Goal: Obtain resource: Download file/media

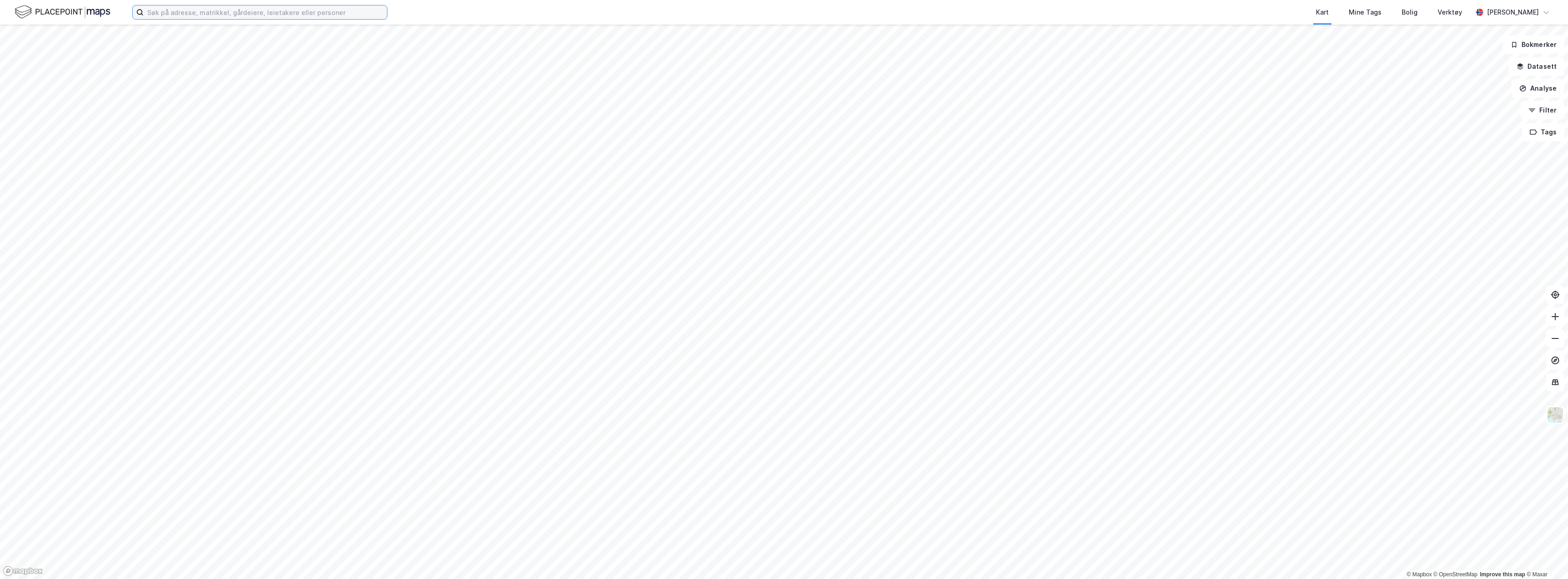
click at [183, 13] on input at bounding box center [265, 12] width 244 height 14
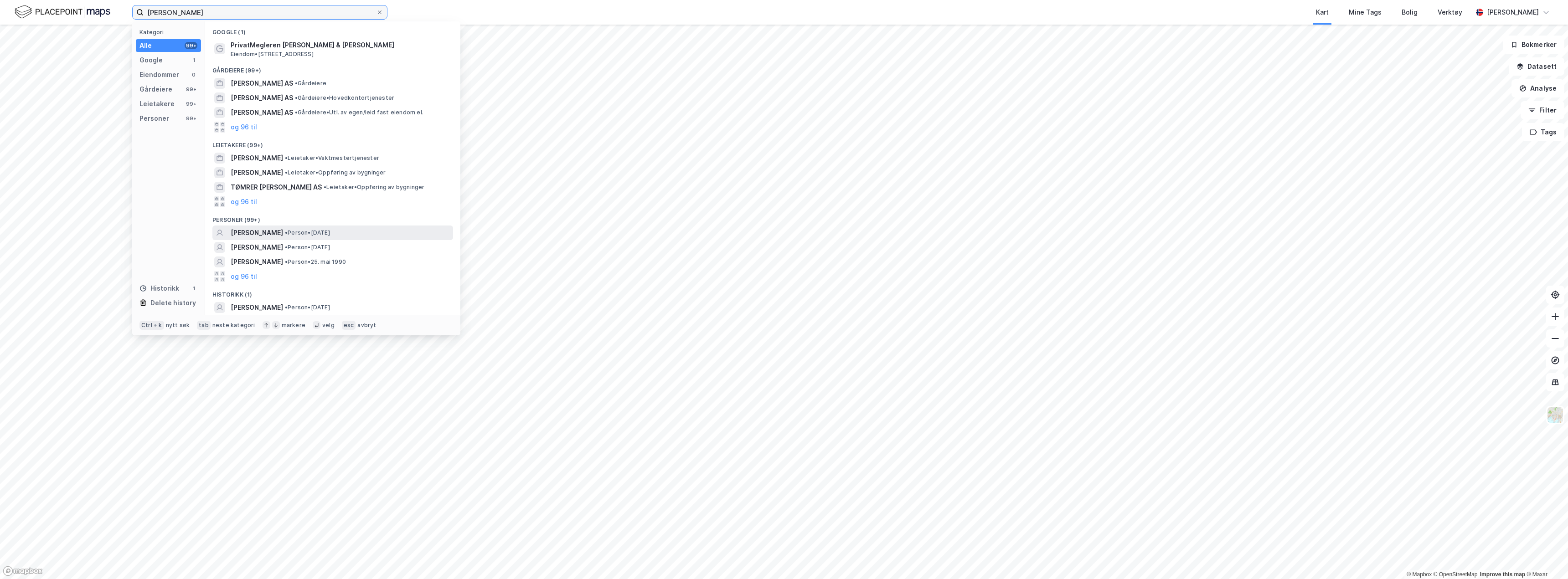
type input "[PERSON_NAME]"
click at [283, 231] on span "[PERSON_NAME]" at bounding box center [257, 232] width 53 height 11
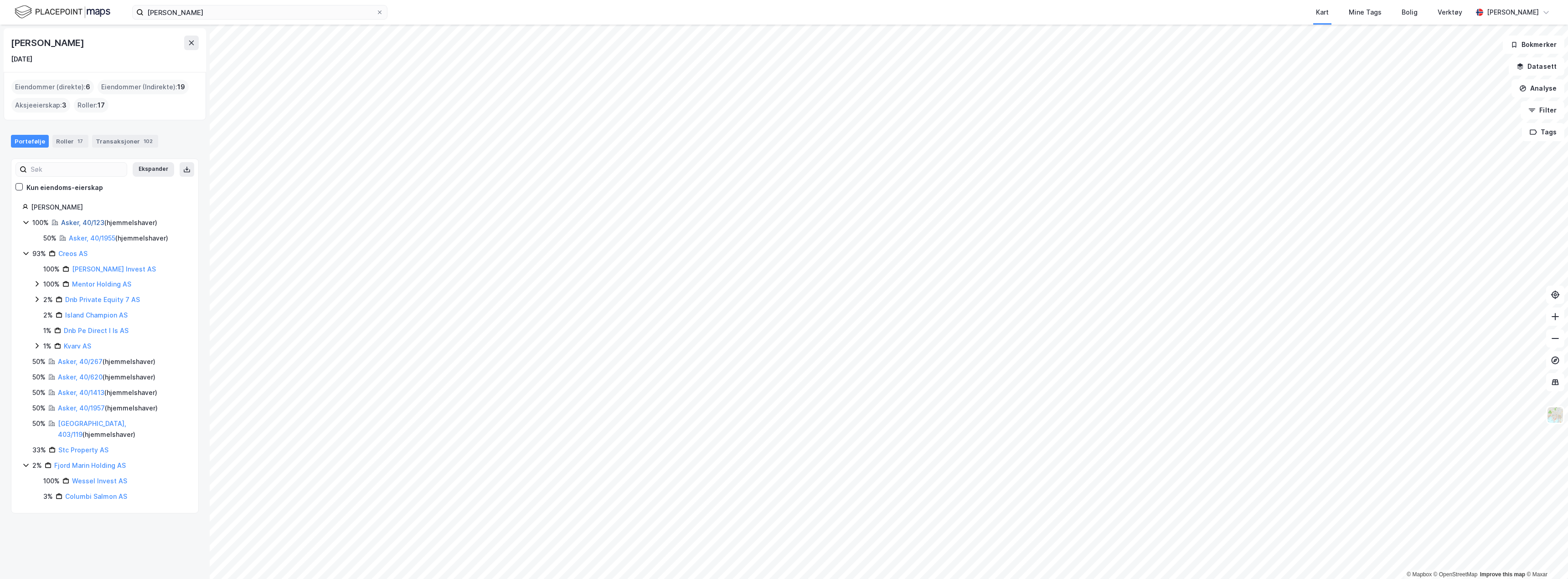
click at [90, 222] on link "Asker, 40/123" at bounding box center [83, 222] width 43 height 8
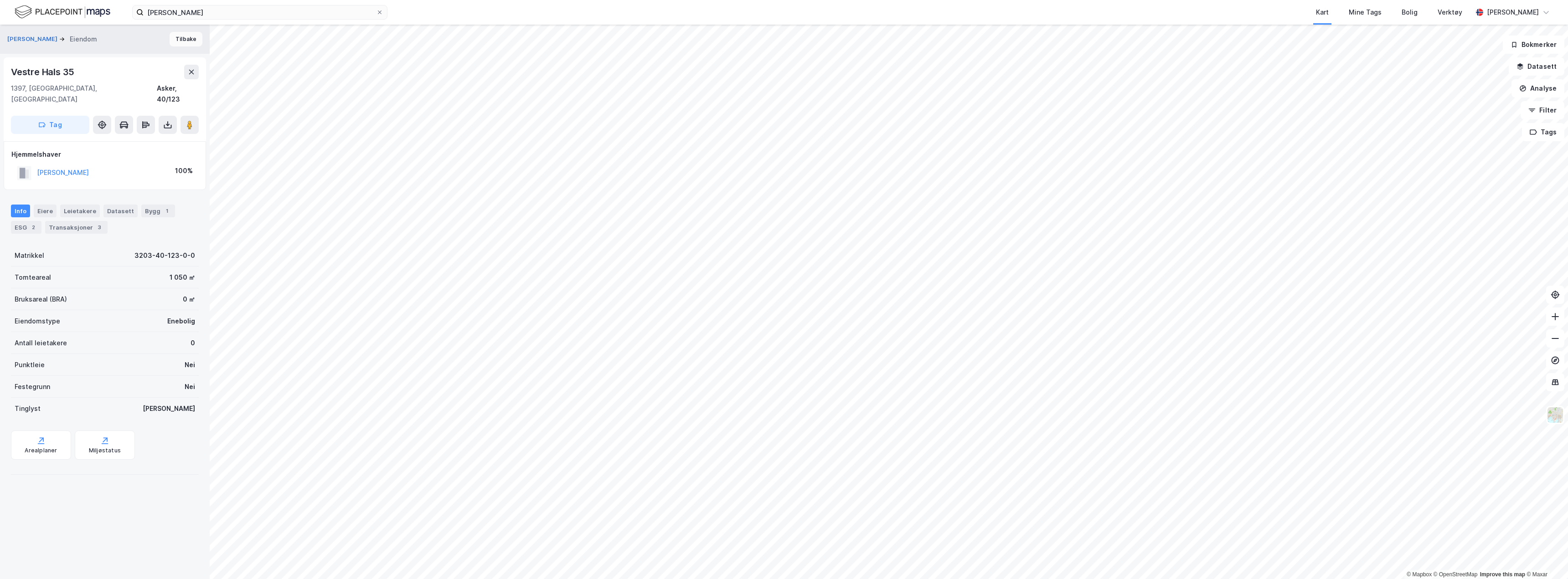
click at [179, 37] on button "Tilbake" at bounding box center [186, 39] width 33 height 15
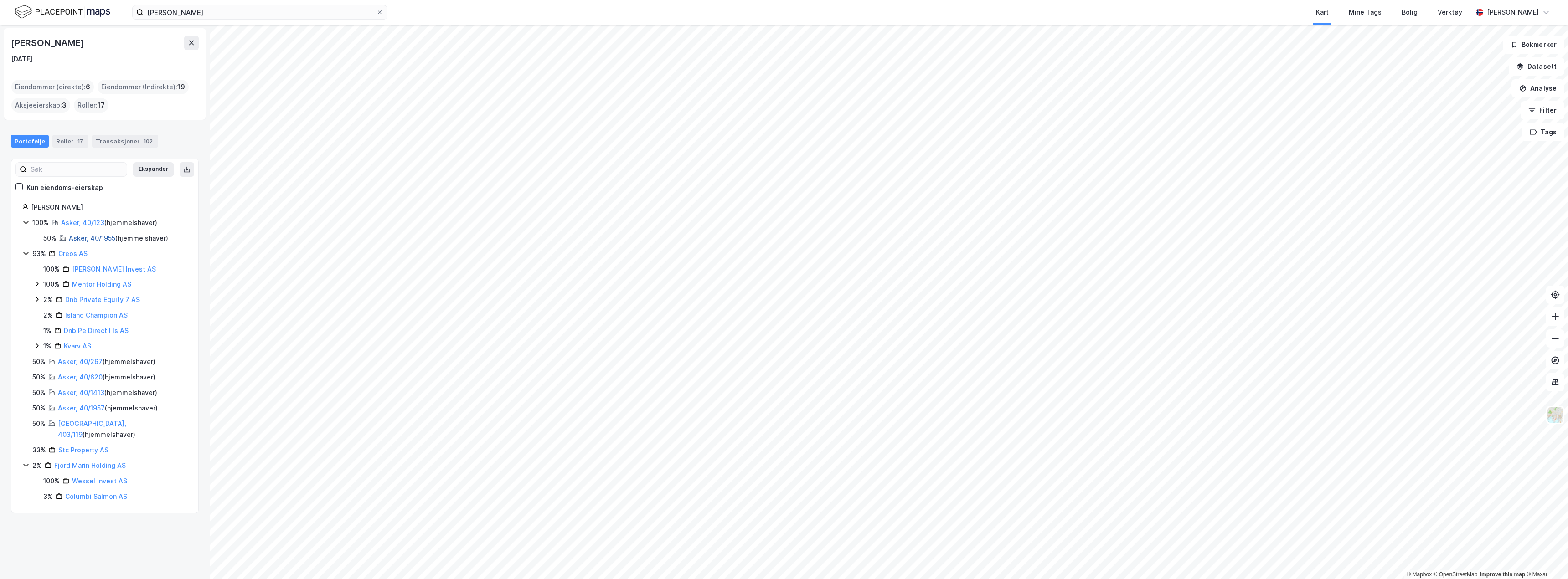
click at [84, 238] on link "Asker, 40/1955" at bounding box center [92, 237] width 46 height 8
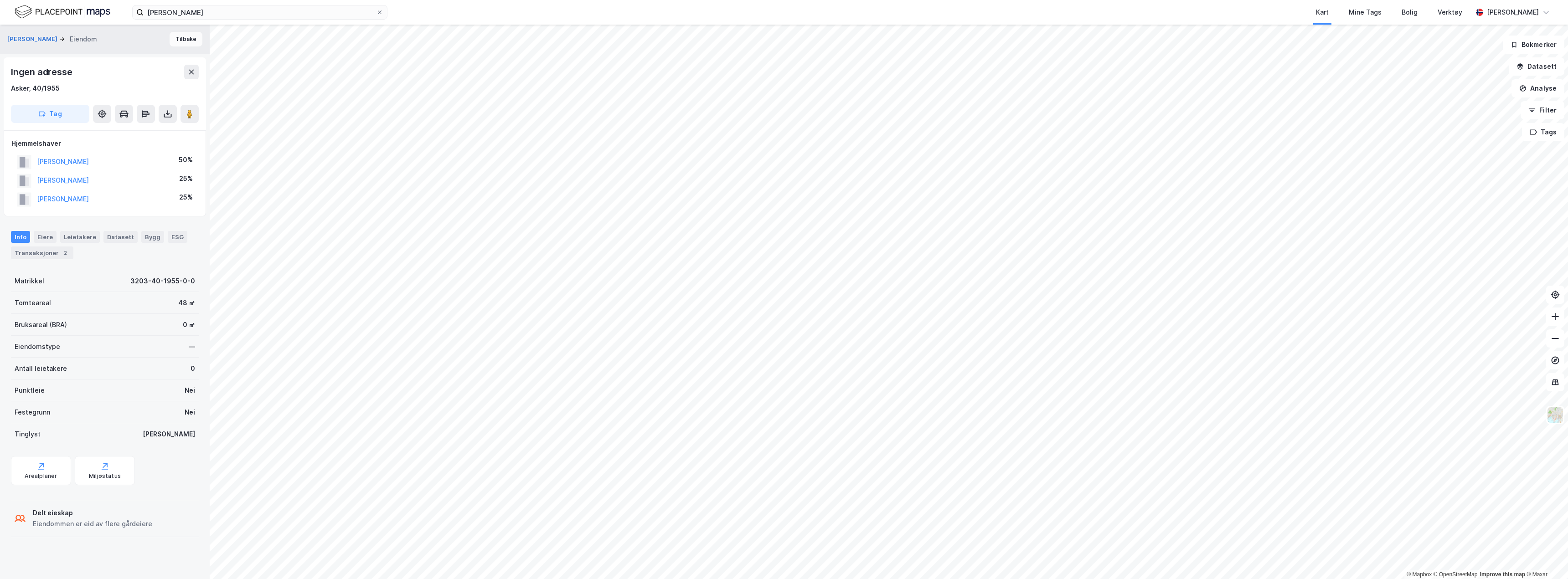
click at [174, 43] on button "Tilbake" at bounding box center [186, 39] width 33 height 15
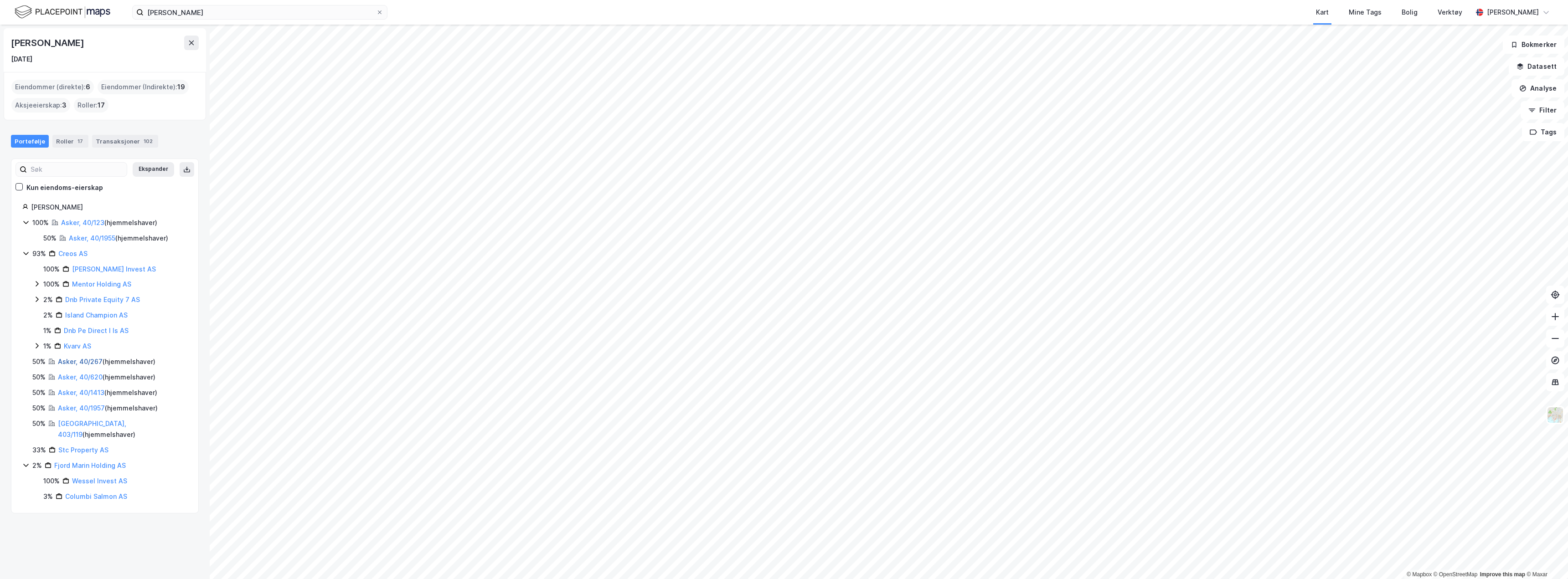
click at [79, 360] on link "Asker, 40/267" at bounding box center [80, 361] width 45 height 8
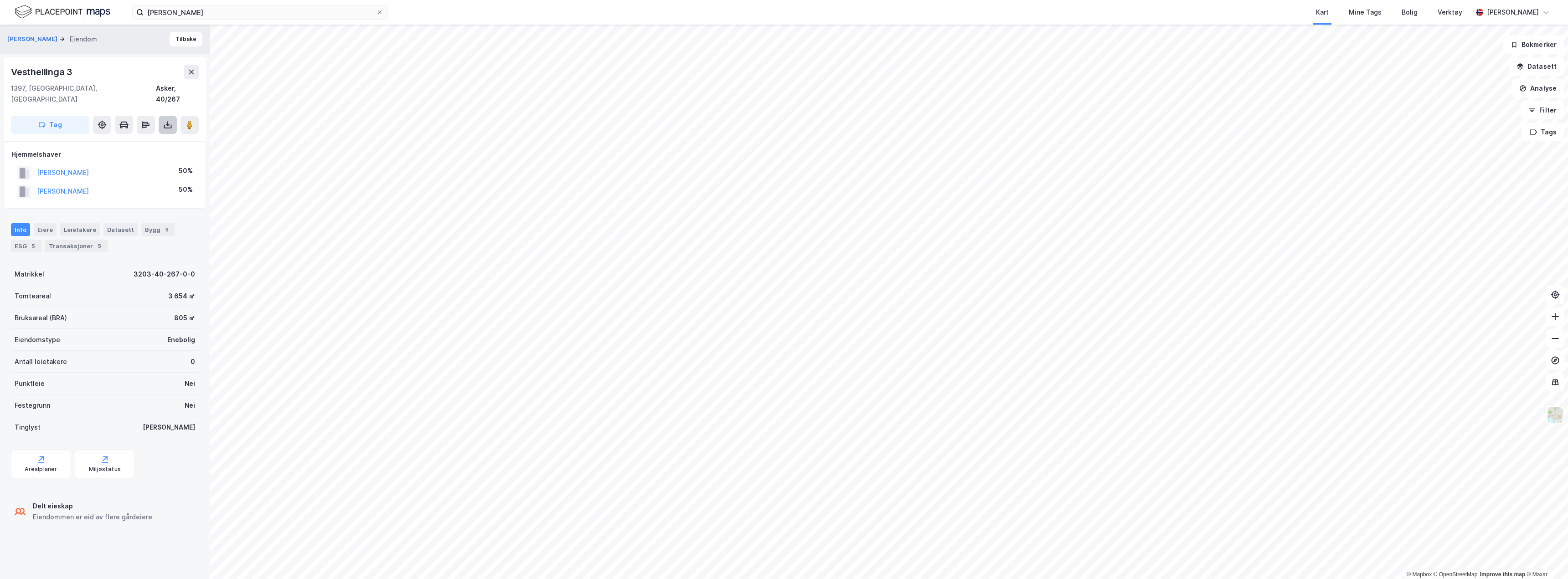
click at [168, 120] on icon at bounding box center [167, 125] width 9 height 9
click at [137, 139] on div "Last ned grunnbok" at bounding box center [122, 143] width 53 height 7
